Goal: Check status: Check status

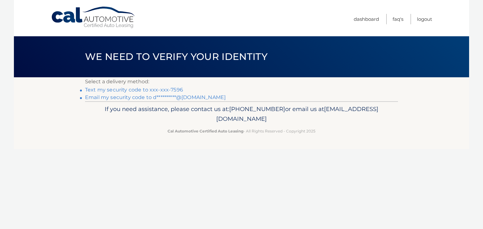
click at [154, 92] on link "Text my security code to xxx-xxx-7596" at bounding box center [134, 90] width 98 height 6
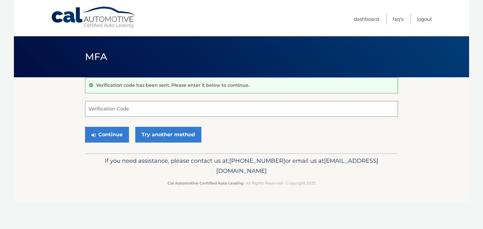
click at [131, 105] on input "Verification Code" at bounding box center [241, 109] width 313 height 16
type input "624821"
click at [106, 135] on button "Continue" at bounding box center [107, 135] width 44 height 16
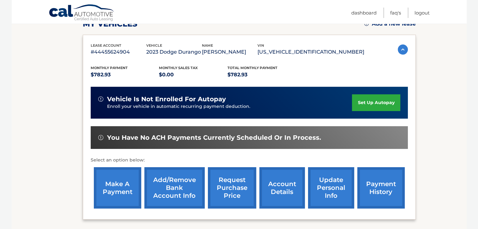
scroll to position [153, 0]
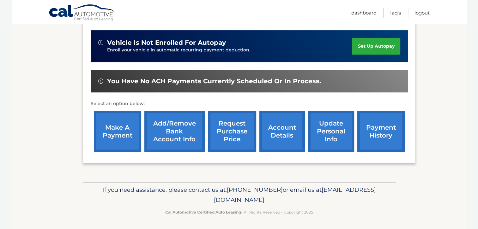
click at [289, 133] on link "account details" at bounding box center [282, 131] width 46 height 41
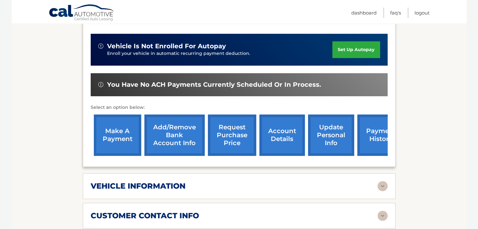
scroll to position [190, 0]
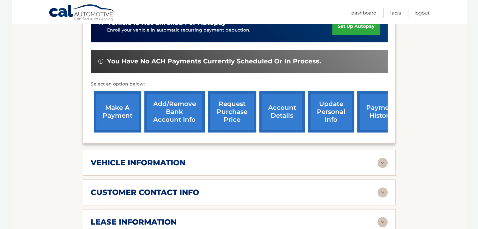
click at [179, 218] on div "lease information" at bounding box center [234, 222] width 287 height 9
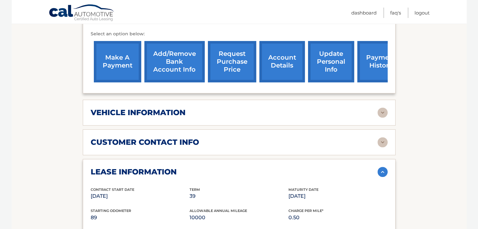
scroll to position [221, 0]
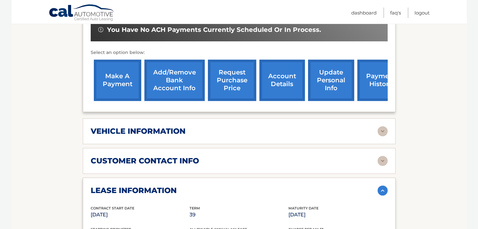
click at [199, 127] on div "vehicle information" at bounding box center [234, 131] width 287 height 9
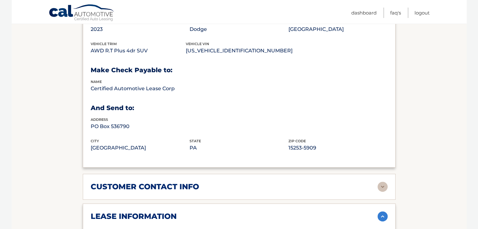
scroll to position [379, 0]
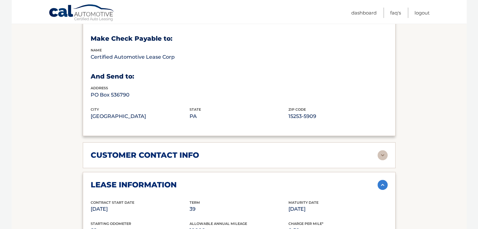
click at [197, 151] on div "customer contact info full name [PERSON_NAME] street address [STREET_ADDRESS] c…" at bounding box center [239, 156] width 313 height 26
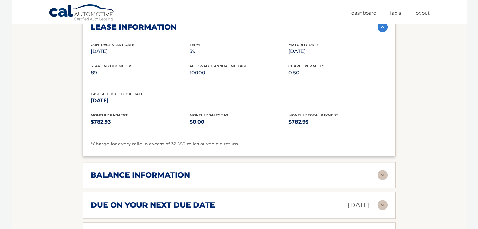
scroll to position [569, 0]
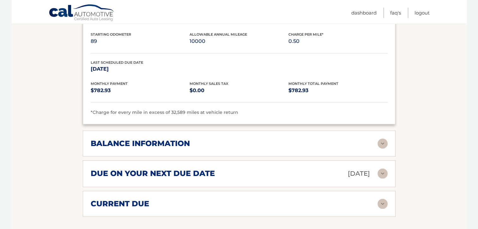
click at [227, 139] on div "balance information" at bounding box center [239, 144] width 297 height 10
